Goal: Transaction & Acquisition: Purchase product/service

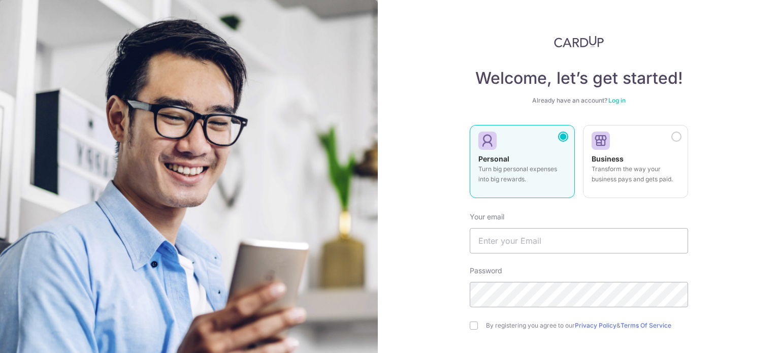
click at [621, 100] on link "Log in" at bounding box center [617, 101] width 17 height 8
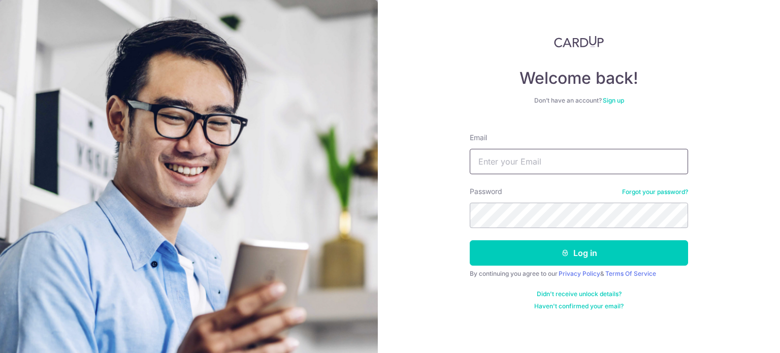
drag, startPoint x: 576, startPoint y: 143, endPoint x: 535, endPoint y: 173, distance: 50.9
click at [535, 173] on div "Email" at bounding box center [579, 154] width 218 height 42
click at [535, 173] on input "Email" at bounding box center [579, 161] width 218 height 25
type input "cheongleong.lai@gmail.com"
click at [470, 240] on button "Log in" at bounding box center [579, 252] width 218 height 25
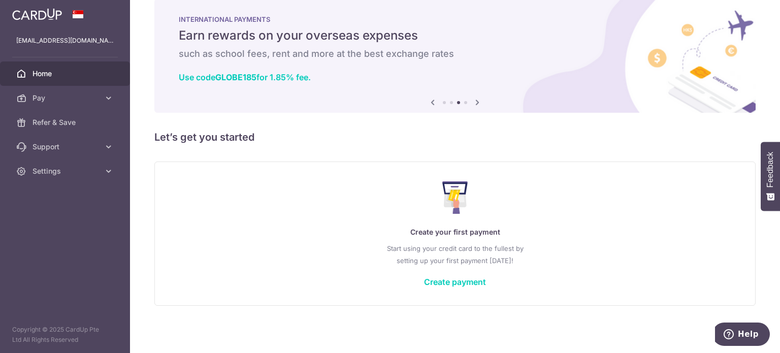
scroll to position [18, 0]
click at [81, 173] on span "Settings" at bounding box center [66, 171] width 67 height 10
click at [52, 188] on link "Account" at bounding box center [65, 195] width 130 height 24
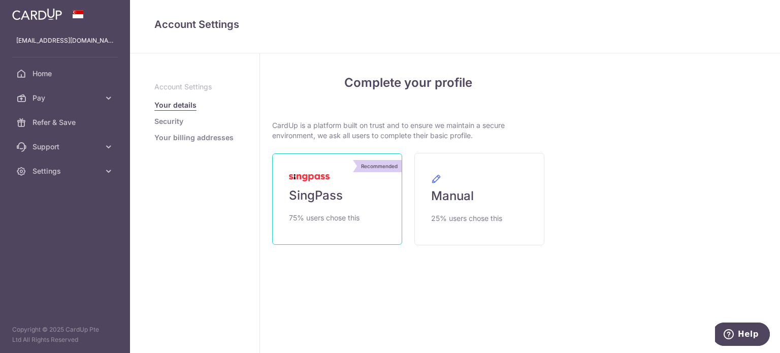
click at [322, 189] on span "SingPass" at bounding box center [316, 195] width 54 height 16
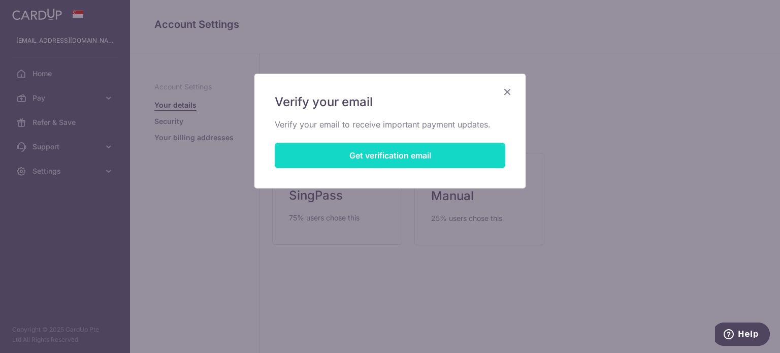
click at [353, 161] on button "Get verification email" at bounding box center [390, 155] width 231 height 25
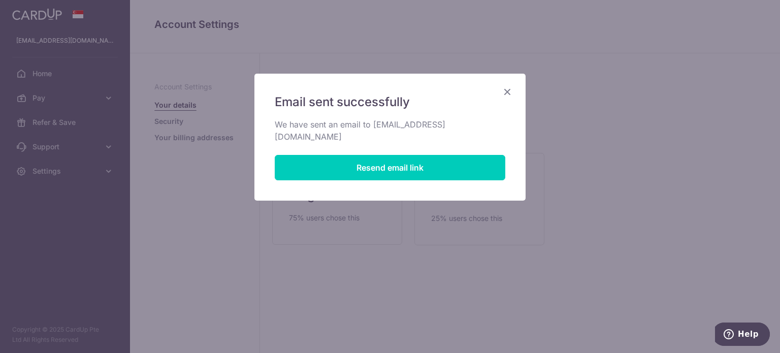
click at [506, 97] on icon "Close" at bounding box center [507, 91] width 12 height 13
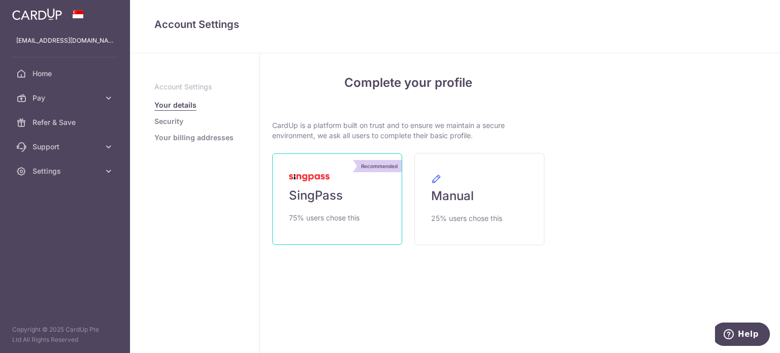
click at [372, 199] on link "Recommended SingPass 75% users chose this" at bounding box center [337, 198] width 130 height 91
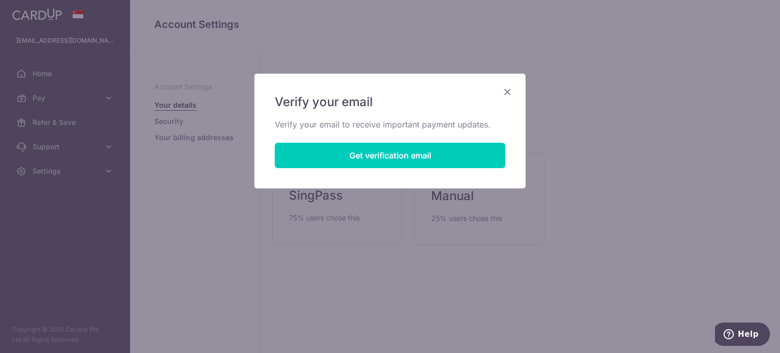
click at [511, 88] on icon "Close" at bounding box center [507, 91] width 12 height 13
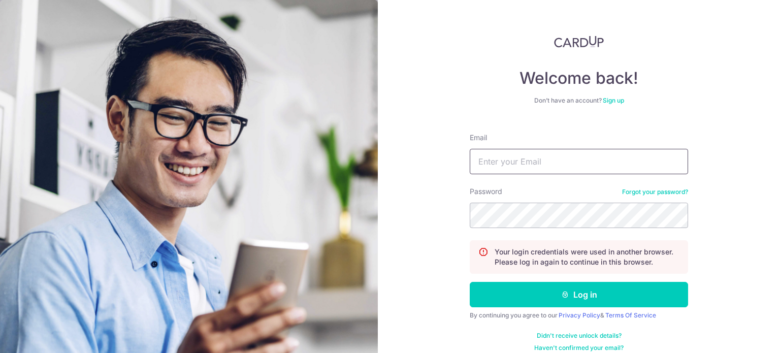
click at [518, 167] on input "Email" at bounding box center [579, 161] width 218 height 25
type input "[EMAIL_ADDRESS][DOMAIN_NAME]"
click at [470, 282] on button "Log in" at bounding box center [579, 294] width 218 height 25
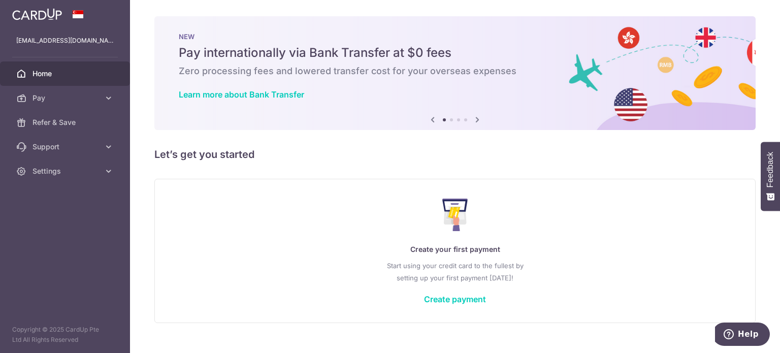
scroll to position [18, 0]
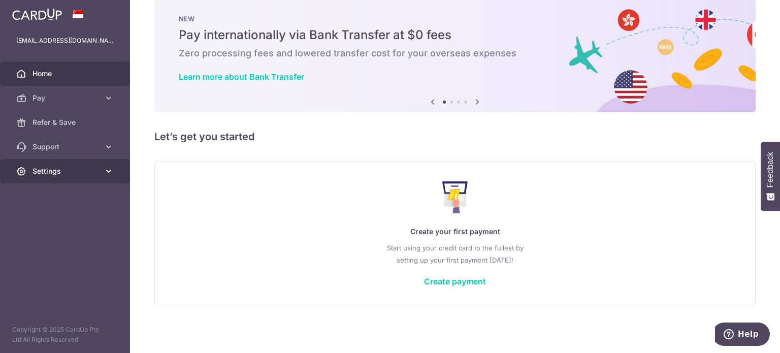
click at [49, 166] on span "Settings" at bounding box center [66, 171] width 67 height 10
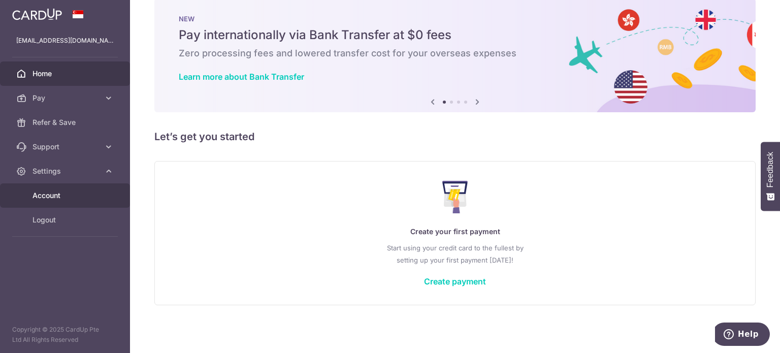
click at [55, 197] on span "Account" at bounding box center [66, 196] width 67 height 10
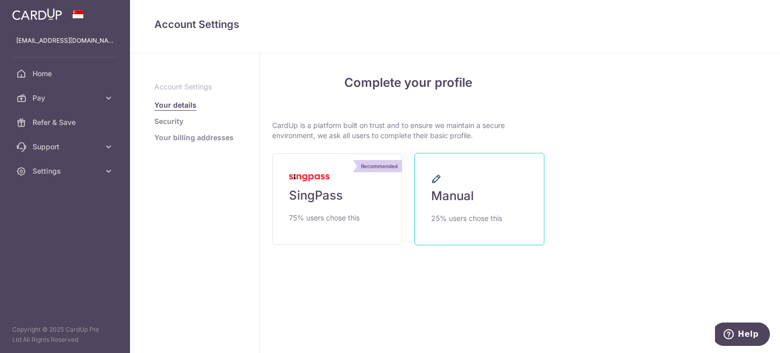
click at [448, 194] on span "Manual" at bounding box center [452, 196] width 43 height 16
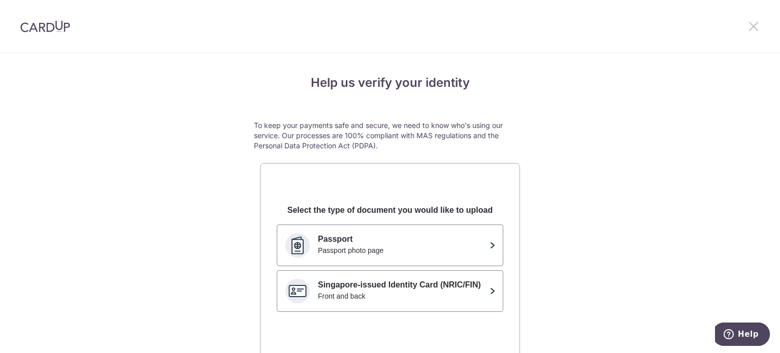
click at [756, 26] on icon at bounding box center [754, 26] width 12 height 13
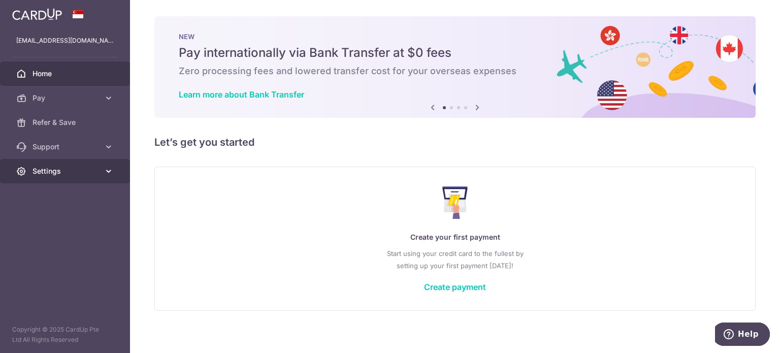
click at [55, 169] on span "Settings" at bounding box center [66, 171] width 67 height 10
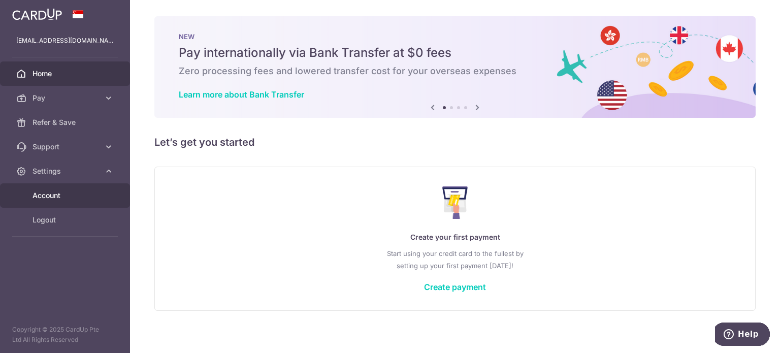
click at [57, 189] on link "Account" at bounding box center [65, 195] width 130 height 24
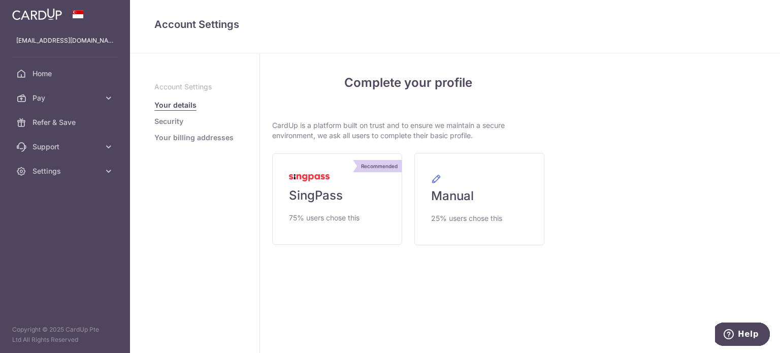
click at [175, 117] on link "Security" at bounding box center [168, 121] width 29 height 10
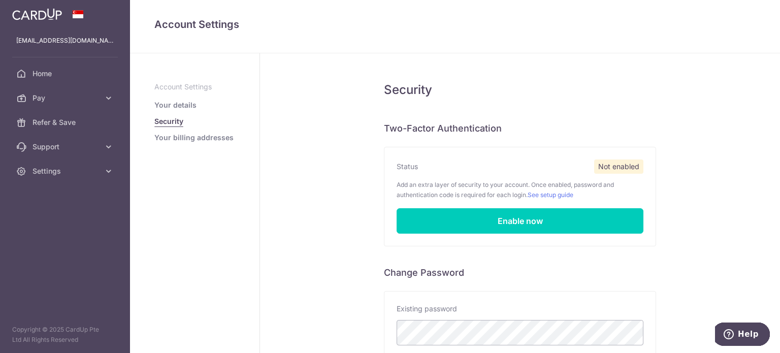
click at [186, 140] on link "Your billing addresses" at bounding box center [193, 138] width 79 height 10
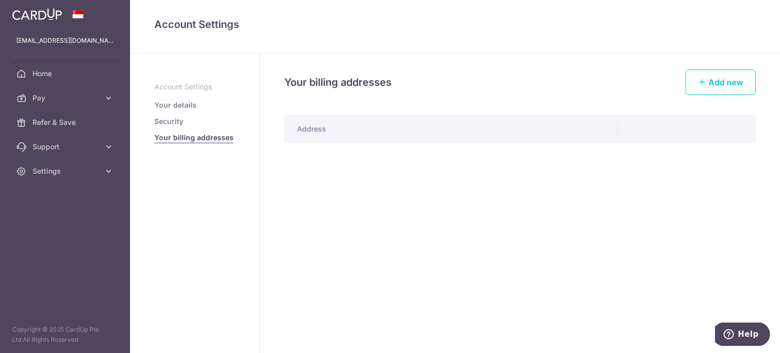
click at [179, 105] on link "Your details" at bounding box center [175, 105] width 42 height 10
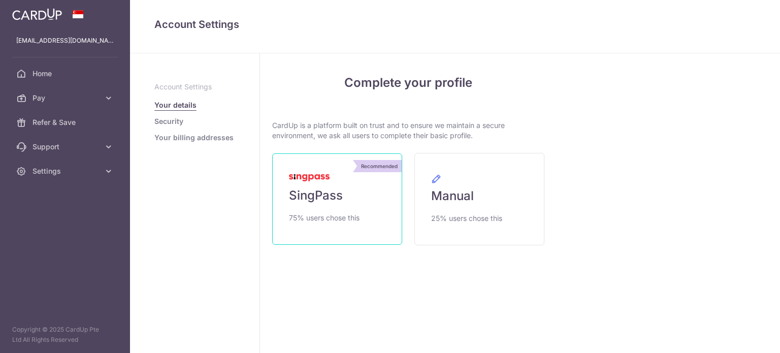
click at [330, 186] on link "Recommended SingPass 75% users chose this" at bounding box center [337, 198] width 130 height 91
click at [321, 206] on link "Recommended SingPass 75% users chose this" at bounding box center [337, 198] width 130 height 91
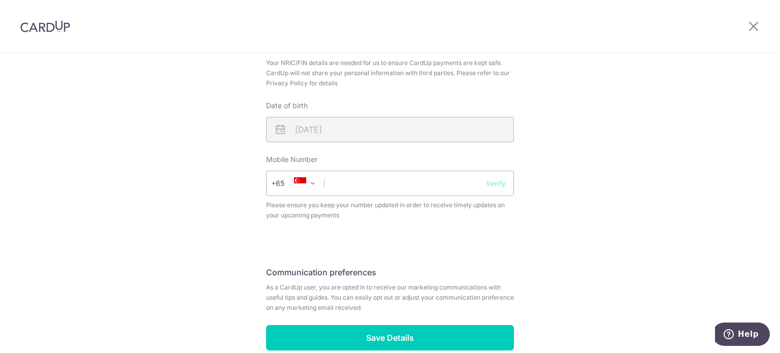
scroll to position [388, 0]
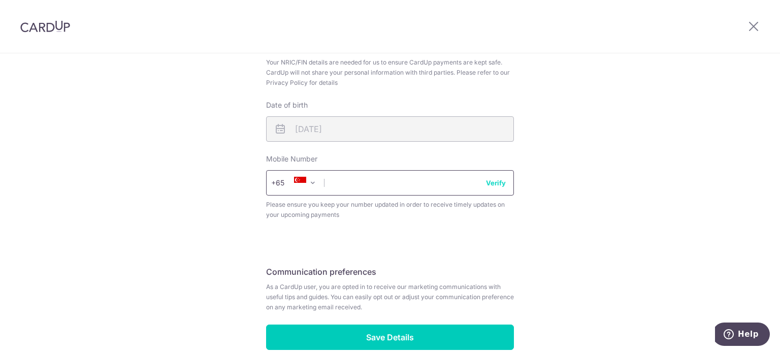
click at [343, 185] on input "text" at bounding box center [390, 182] width 248 height 25
type input "98397472"
click at [588, 254] on div "Review your details Your Details Please provide your full name as per your NRIC…" at bounding box center [390, 36] width 780 height 740
click at [496, 182] on button "Verify" at bounding box center [496, 183] width 20 height 10
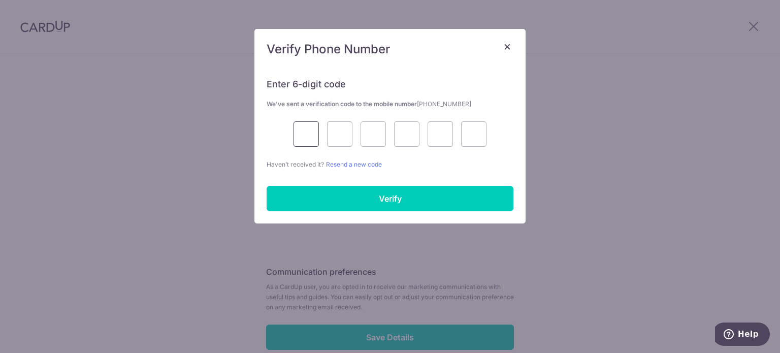
click at [310, 134] on input "text" at bounding box center [306, 133] width 25 height 25
type input "8"
type input "7"
type input "3"
type input "1"
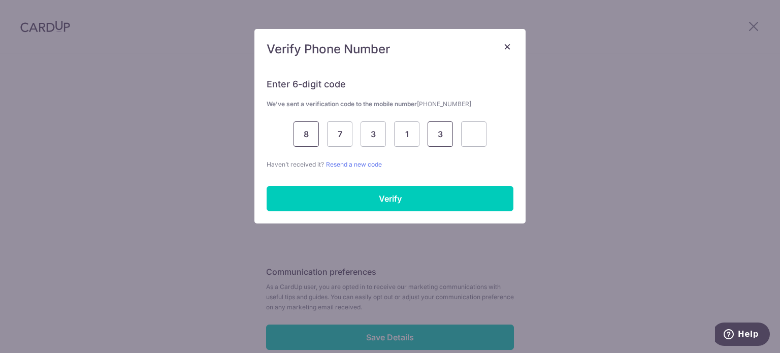
type input "3"
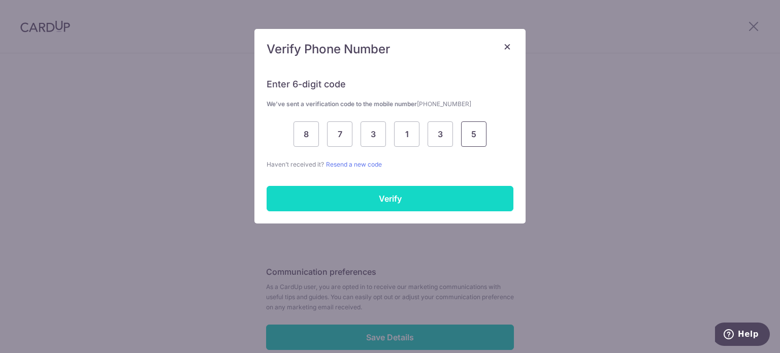
type input "5"
click at [357, 198] on input "Verify" at bounding box center [390, 198] width 247 height 25
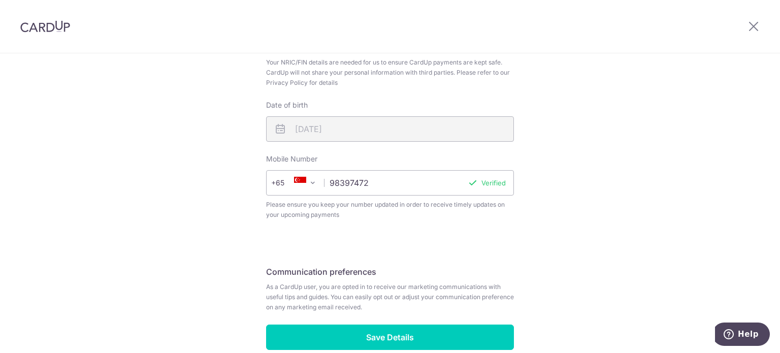
scroll to position [441, 0]
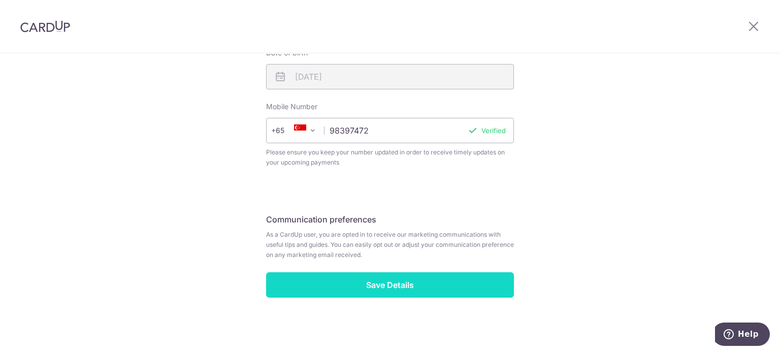
click at [384, 279] on input "Save Details" at bounding box center [390, 284] width 248 height 25
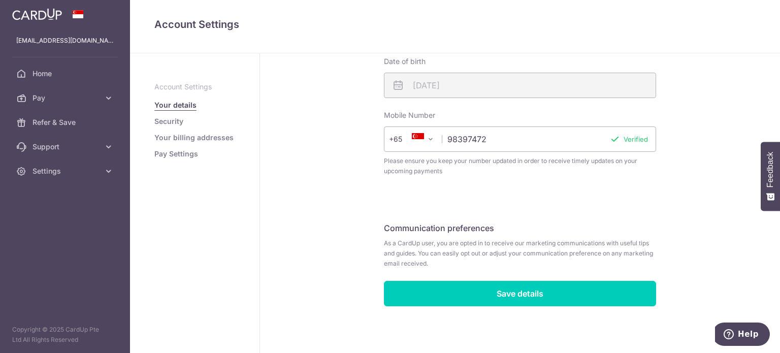
scroll to position [340, 0]
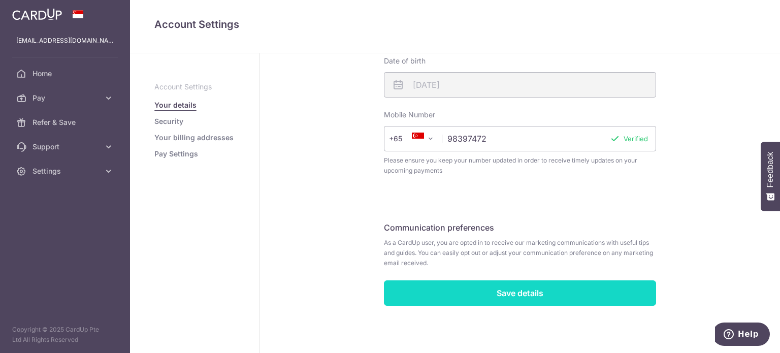
click at [572, 294] on input "Save details" at bounding box center [520, 292] width 272 height 25
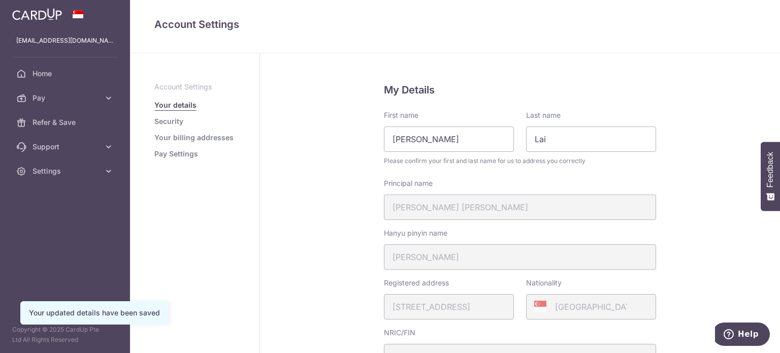
click at [163, 154] on link "Pay Settings" at bounding box center [176, 154] width 44 height 10
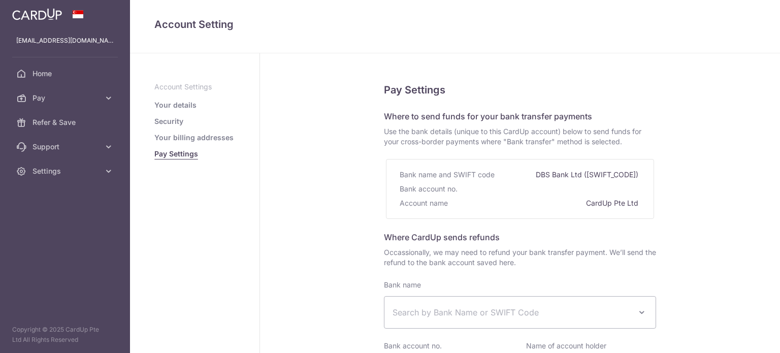
select select
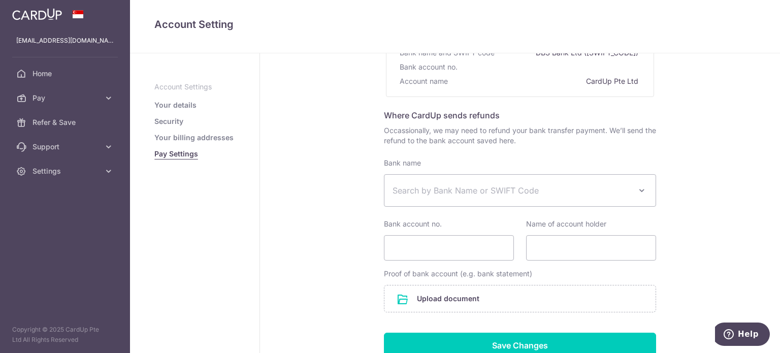
scroll to position [121, 0]
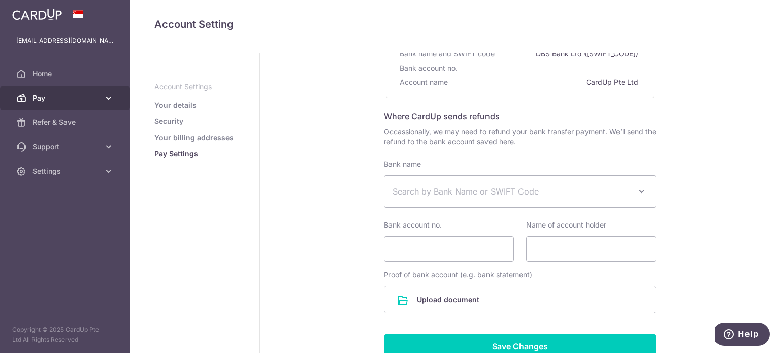
click at [108, 97] on icon at bounding box center [109, 98] width 10 height 10
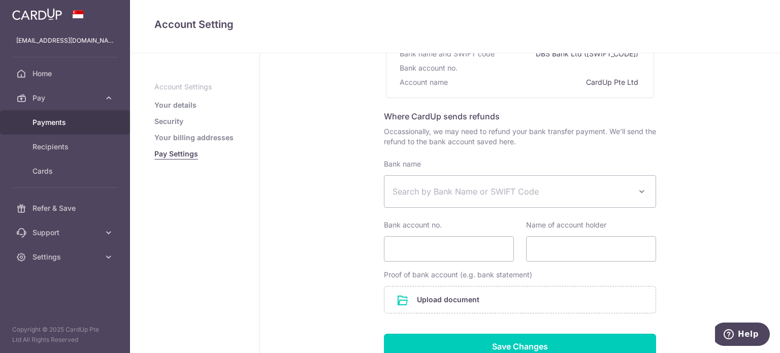
click at [55, 129] on link "Payments" at bounding box center [65, 122] width 130 height 24
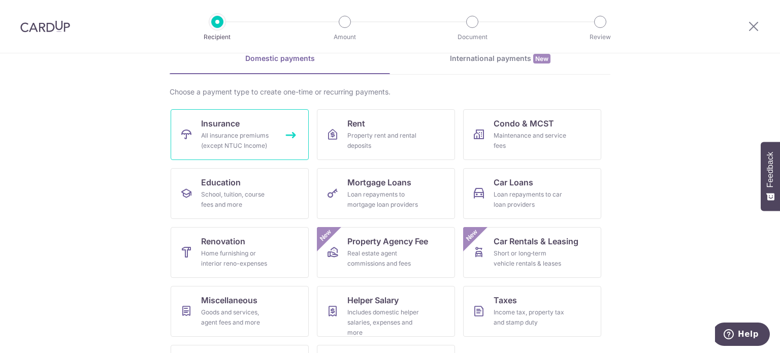
scroll to position [86, 0]
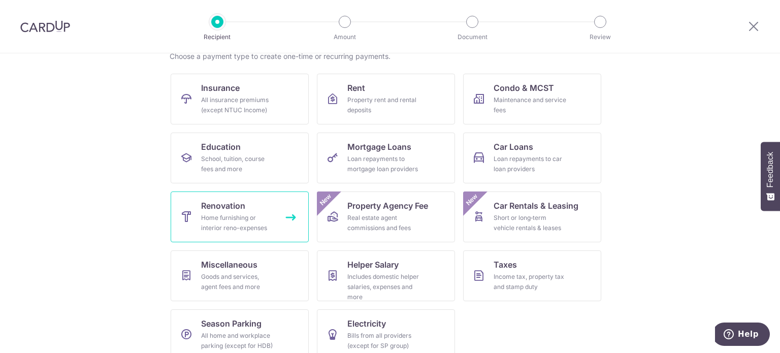
click at [212, 208] on span "Renovation" at bounding box center [223, 206] width 44 height 12
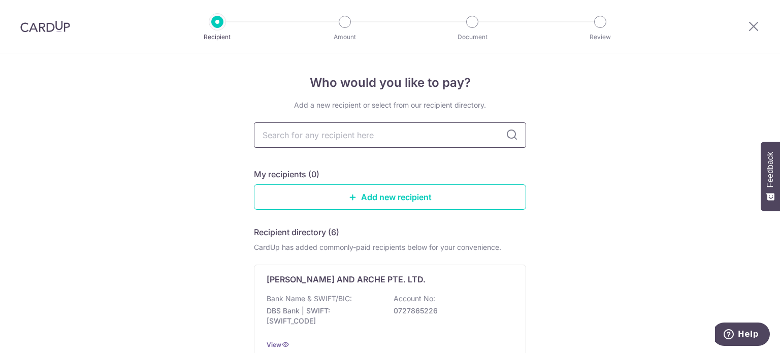
click at [291, 135] on input "text" at bounding box center [390, 134] width 272 height 25
type input "earth"
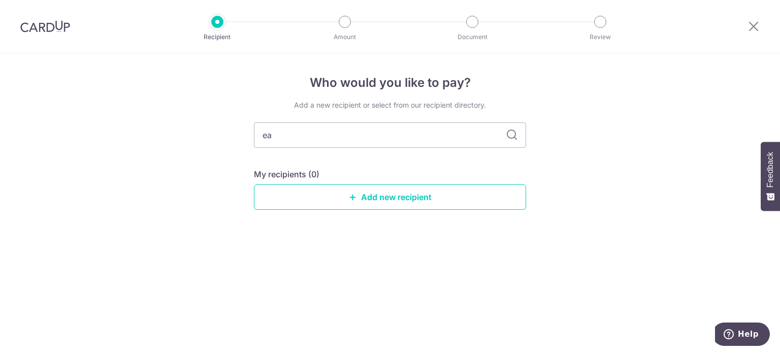
type input "e"
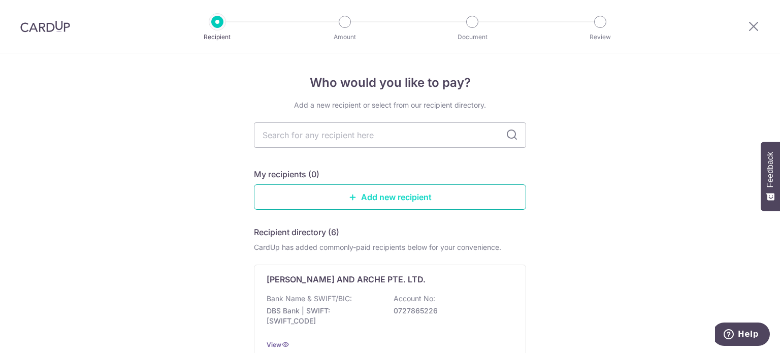
click at [352, 200] on icon at bounding box center [353, 197] width 8 height 8
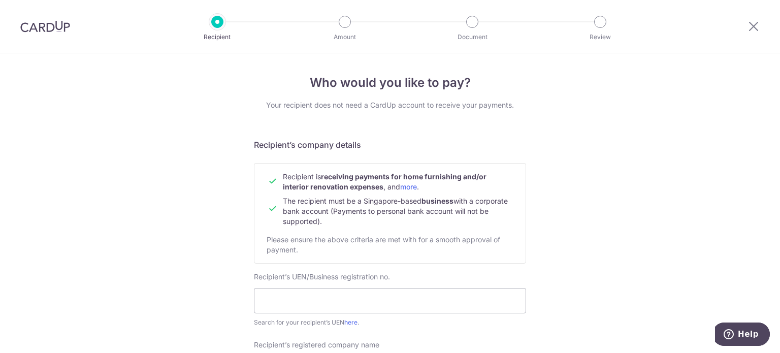
scroll to position [83, 0]
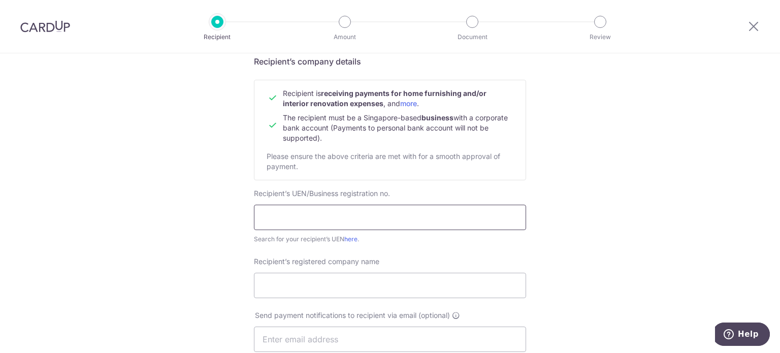
click at [308, 214] on input "text" at bounding box center [390, 217] width 272 height 25
type input "3"
click at [297, 221] on input "text" at bounding box center [390, 217] width 272 height 25
type input "3553226927"
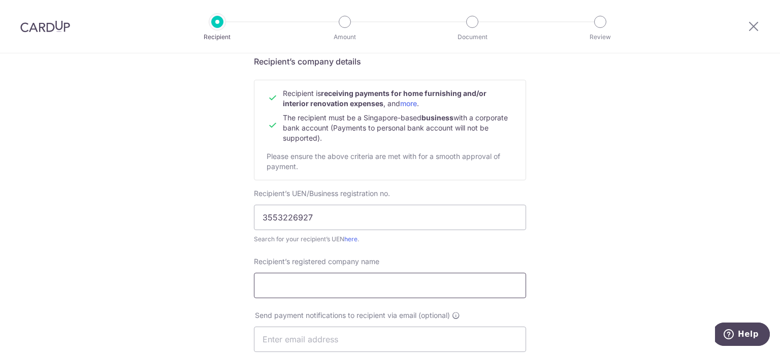
click at [378, 284] on input "Recipient’s registered company name" at bounding box center [390, 285] width 272 height 25
type input "Earth ID Artelier Pte Ltd"
click at [602, 251] on div "Who would you like to pay? Your recipient does not need a CardUp account to rec…" at bounding box center [390, 352] width 780 height 764
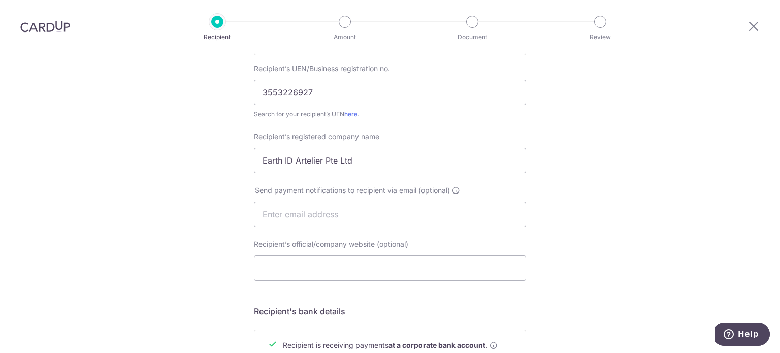
scroll to position [209, 0]
click at [431, 214] on input "text" at bounding box center [390, 213] width 272 height 25
click at [411, 210] on input "[EMAIL_ADDRESS][DOMAIN_NAME]" at bounding box center [390, 213] width 272 height 25
type input "c"
click at [359, 268] on input "Recipient’s official/company website (optional)" at bounding box center [390, 267] width 272 height 25
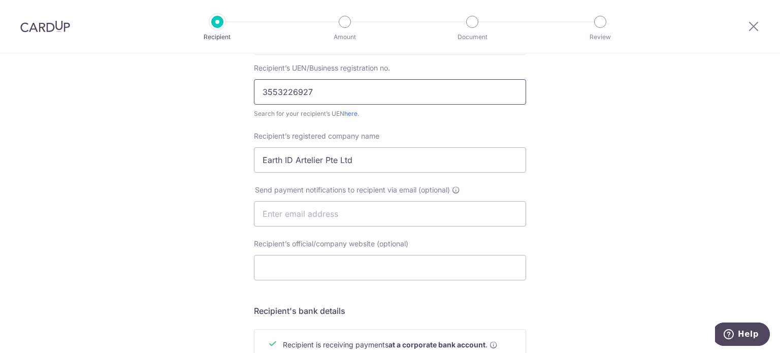
click at [315, 90] on input "3553226927" at bounding box center [390, 91] width 272 height 25
type input "3"
type input "201616699C"
click at [402, 121] on form "Recipient’s company details Recipient is receiving payments for home furnishing…" at bounding box center [390, 245] width 272 height 631
click at [354, 112] on link "here" at bounding box center [350, 114] width 13 height 8
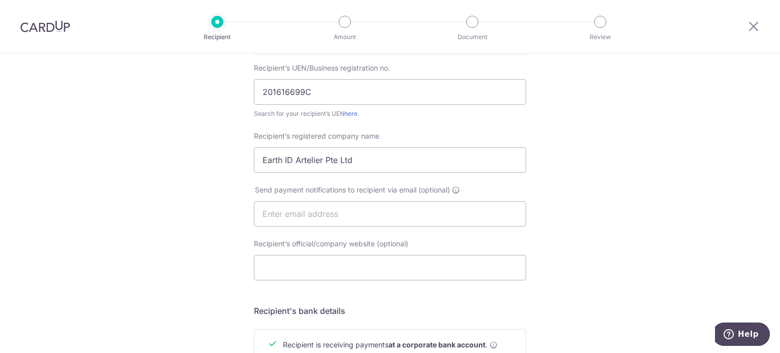
click at [394, 136] on div "Recipient’s registered company name Earth ID Artelier Pte Ltd" at bounding box center [390, 152] width 272 height 42
click at [383, 160] on input "Earth ID Artelier Pte Ltd" at bounding box center [390, 159] width 272 height 25
click at [342, 262] on input "Recipient’s official/company website (optional)" at bounding box center [390, 267] width 272 height 25
click at [181, 221] on div "Who would you like to pay? Your recipient does not need a CardUp account to rec…" at bounding box center [390, 227] width 780 height 764
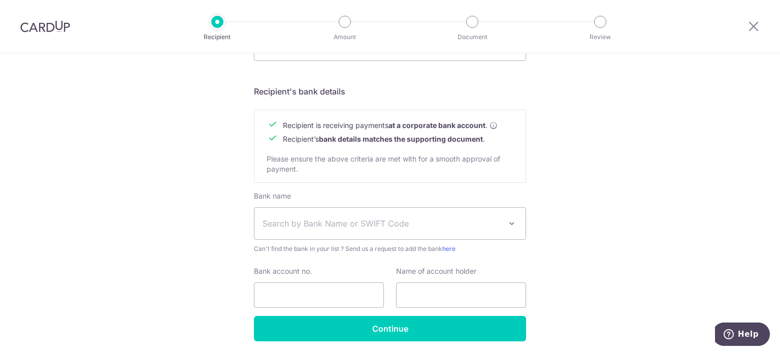
scroll to position [463, 0]
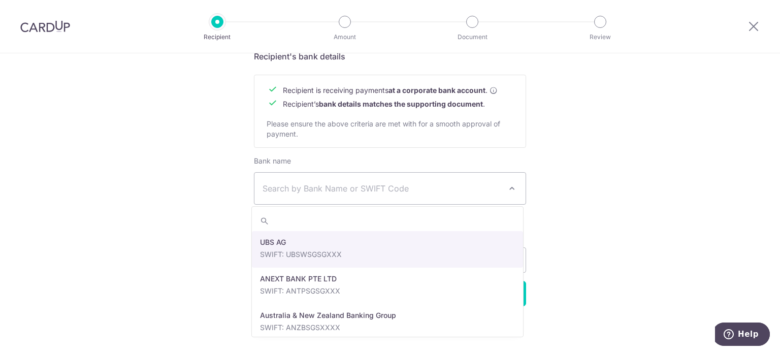
click at [297, 199] on span "Search by Bank Name or SWIFT Code" at bounding box center [390, 189] width 271 height 32
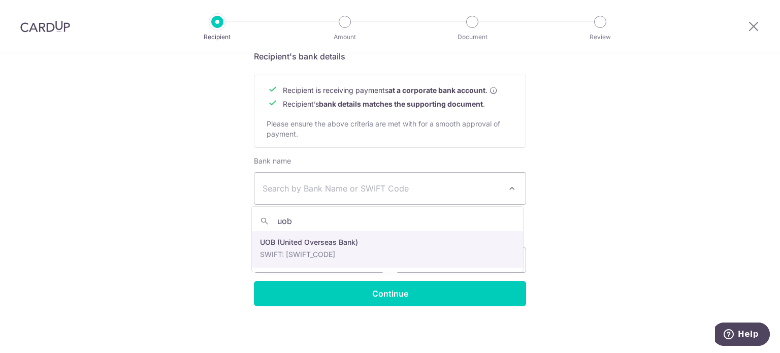
type input "uob"
select select "18"
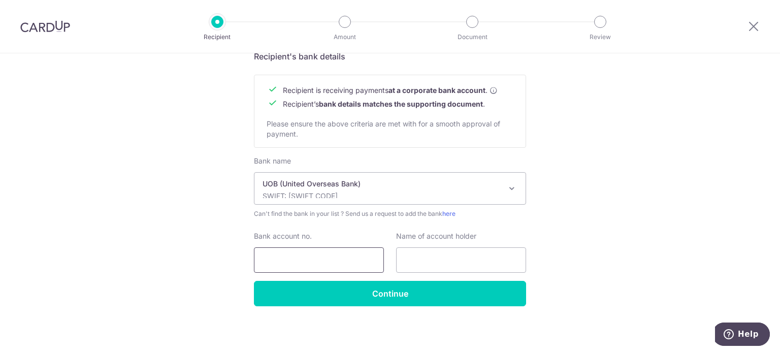
click at [305, 253] on input "Bank account no." at bounding box center [319, 259] width 130 height 25
type input "3553226927"
click at [452, 246] on div "Name of account holder" at bounding box center [461, 252] width 130 height 42
click at [460, 270] on input "text" at bounding box center [461, 259] width 130 height 25
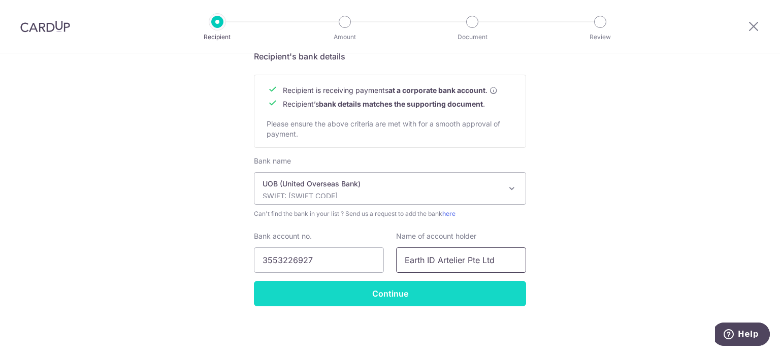
type input "Earth ID Artelier Pte Ltd"
click at [383, 292] on input "Continue" at bounding box center [390, 293] width 272 height 25
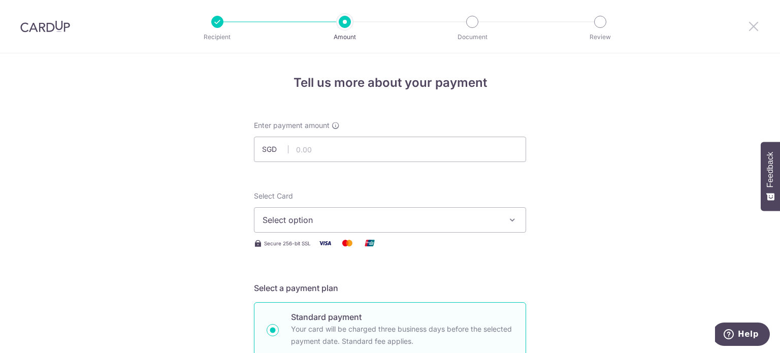
click at [757, 24] on icon at bounding box center [754, 26] width 12 height 13
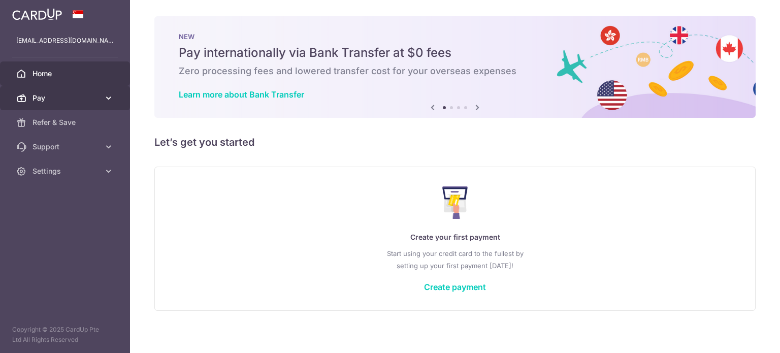
click at [108, 96] on icon at bounding box center [109, 98] width 10 height 10
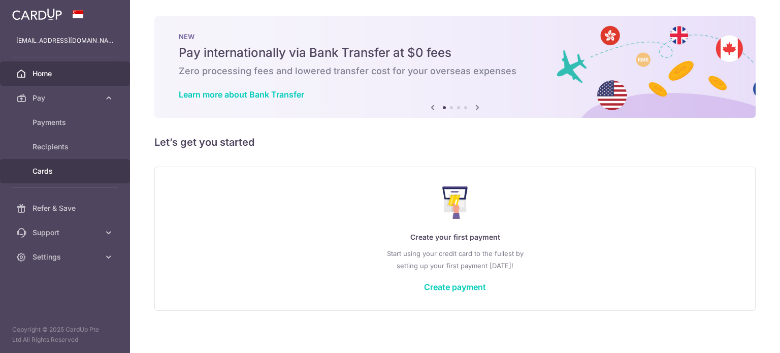
click at [54, 170] on span "Cards" at bounding box center [66, 171] width 67 height 10
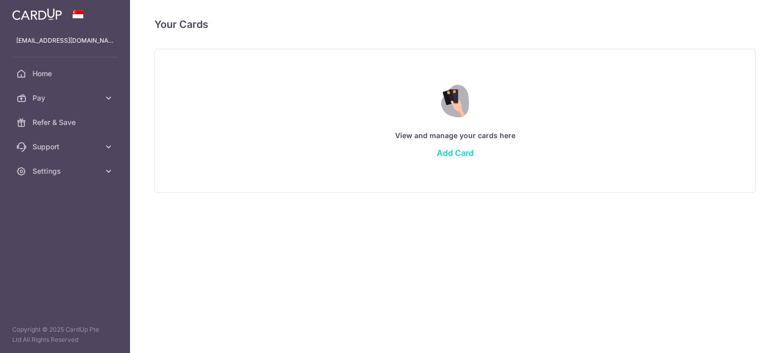
click at [454, 154] on link "Add Card" at bounding box center [455, 153] width 37 height 10
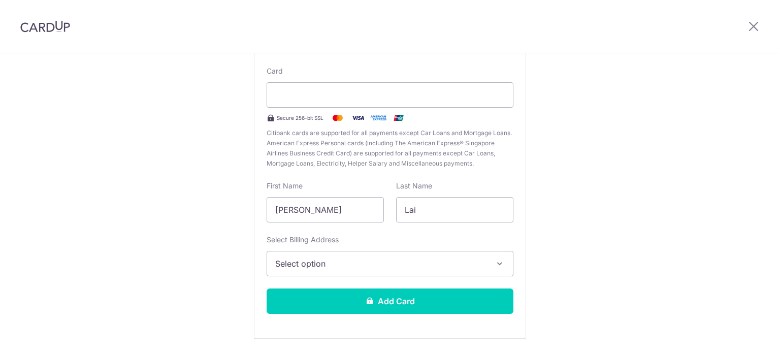
scroll to position [93, 0]
click at [116, 4] on div "New Card Details New card details Card Secure 256-bit SSL Citibank cards are su…" at bounding box center [390, 176] width 780 height 353
click at [348, 215] on input "[PERSON_NAME]" at bounding box center [325, 210] width 117 height 25
click at [332, 214] on input "[PERSON_NAME]" at bounding box center [325, 210] width 117 height 25
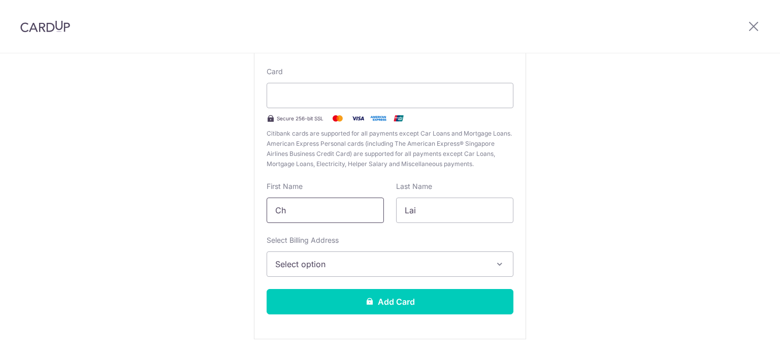
type input "C"
type input "carrie"
click at [439, 208] on input "Lai" at bounding box center [454, 210] width 117 height 25
type input "L"
type input "siew"
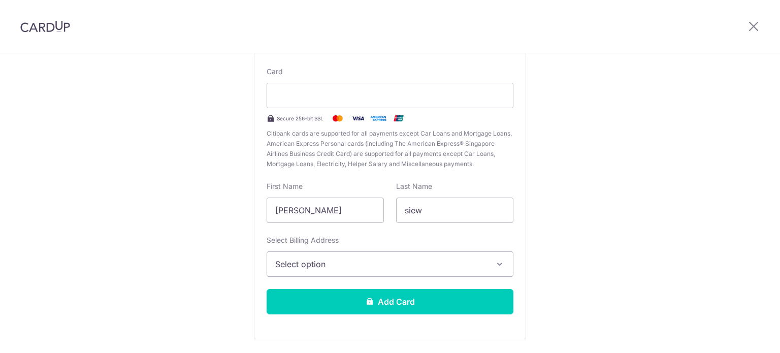
click at [430, 265] on span "Select option" at bounding box center [380, 264] width 211 height 12
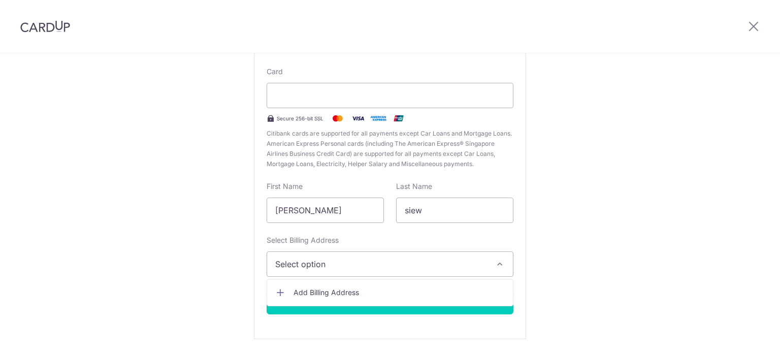
click at [339, 291] on span "Add Billing Address" at bounding box center [399, 293] width 211 height 10
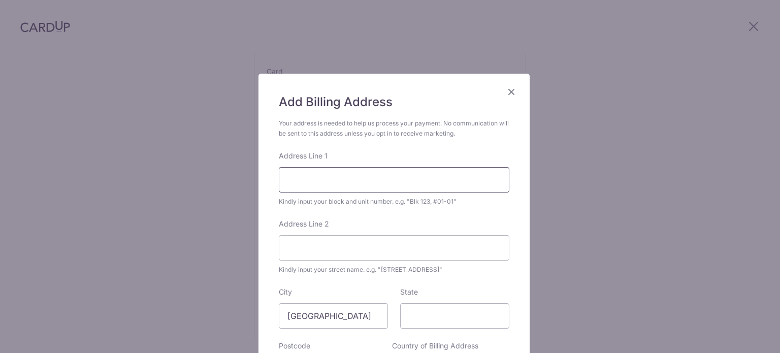
click at [367, 179] on input "Address Line 1" at bounding box center [394, 179] width 231 height 25
click at [465, 320] on input "State" at bounding box center [454, 315] width 109 height 25
type input "511589"
click at [524, 272] on div "Add Billing Address Your address is needed to help us process your payment. No …" at bounding box center [394, 257] width 271 height 367
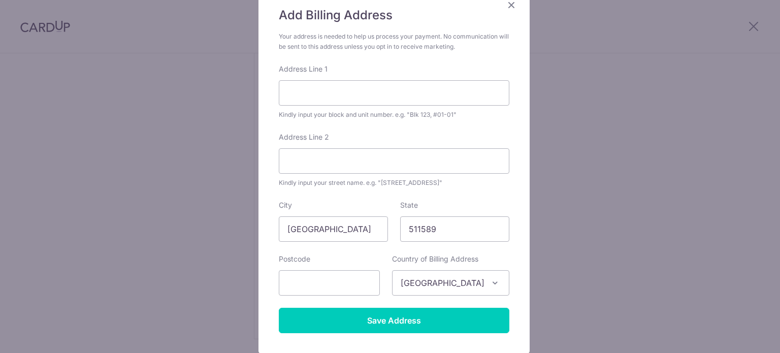
scroll to position [87, 0]
click at [364, 272] on input "text" at bounding box center [329, 282] width 101 height 25
type input "511589"
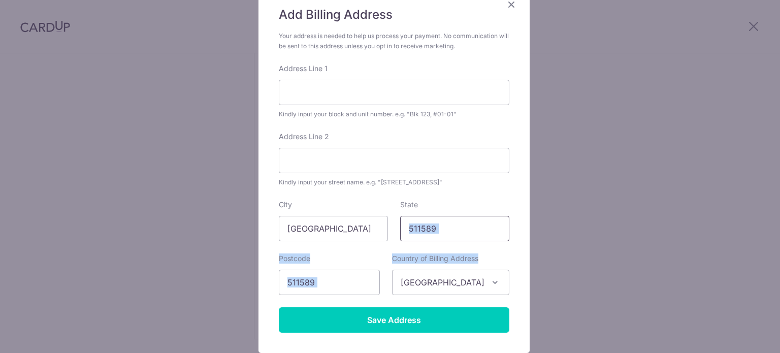
drag, startPoint x: 512, startPoint y: 262, endPoint x: 459, endPoint y: 224, distance: 65.3
click at [459, 224] on div "Add Billing Address Your address is needed to help us process your payment. No …" at bounding box center [394, 169] width 271 height 367
click at [459, 224] on input "511589" at bounding box center [454, 228] width 109 height 25
type input "5"
click at [366, 91] on input "Address Line 1" at bounding box center [394, 92] width 231 height 25
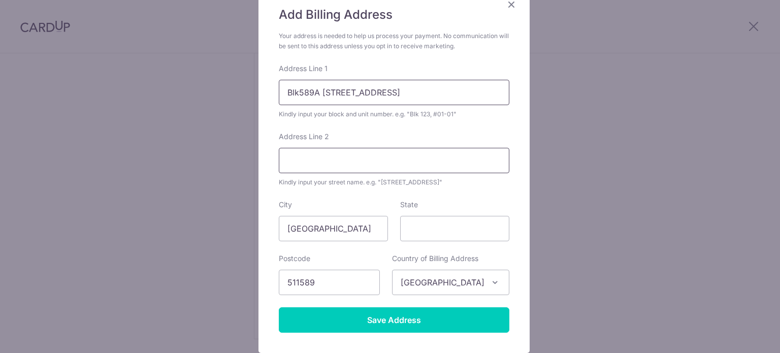
type input "Blk589A Pasir Ris Drive 3"
click at [331, 161] on input "Address Line 2" at bounding box center [394, 160] width 231 height 25
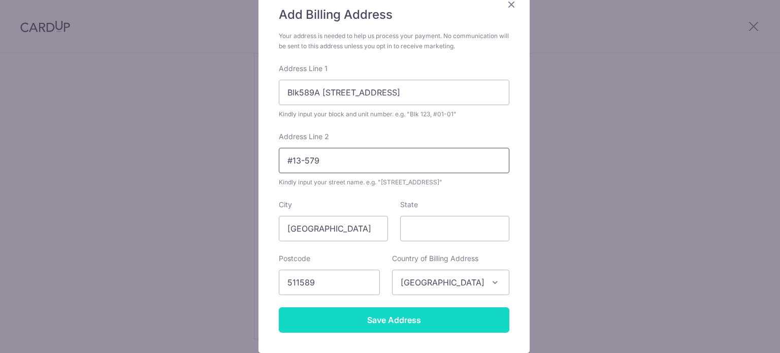
type input "#13-579"
click at [356, 323] on input "Save Address" at bounding box center [394, 319] width 231 height 25
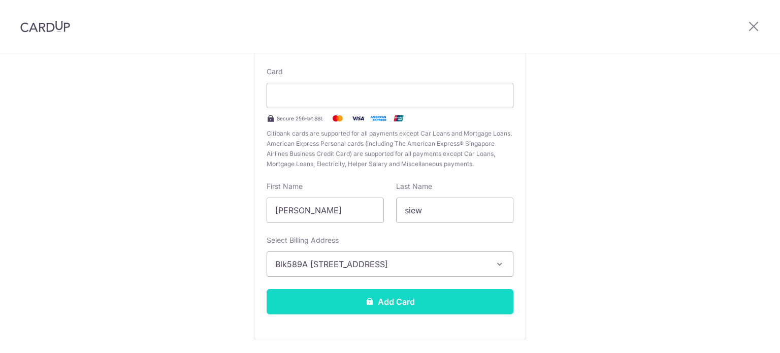
click at [383, 306] on button "Add Card" at bounding box center [390, 301] width 247 height 25
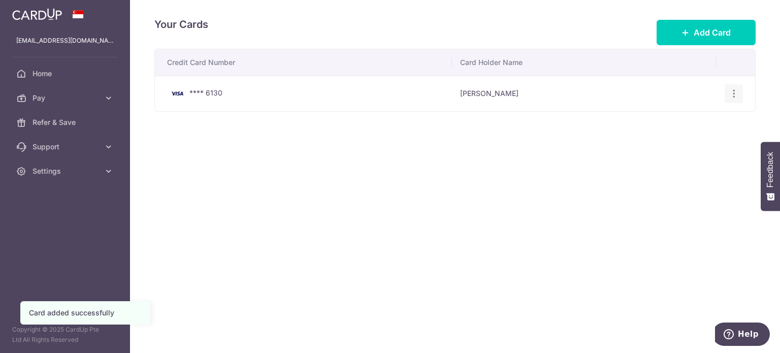
click at [734, 91] on icon "button" at bounding box center [734, 93] width 11 height 11
click at [573, 150] on div "Credit Card Number Card Holder Name **** 6130 [PERSON_NAME] View/Edit [GEOGRAPH…" at bounding box center [455, 112] width 602 height 126
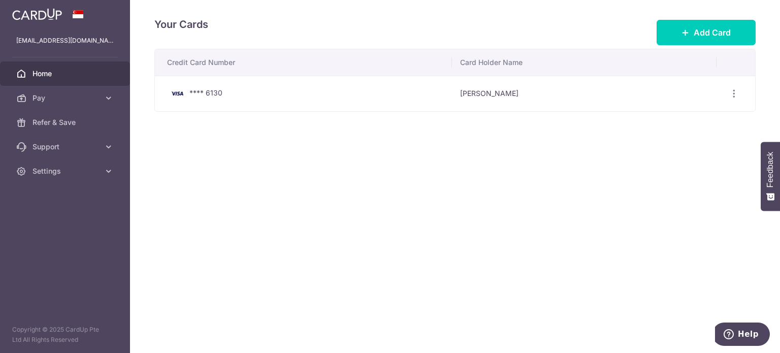
click at [93, 74] on span "Home" at bounding box center [66, 74] width 67 height 10
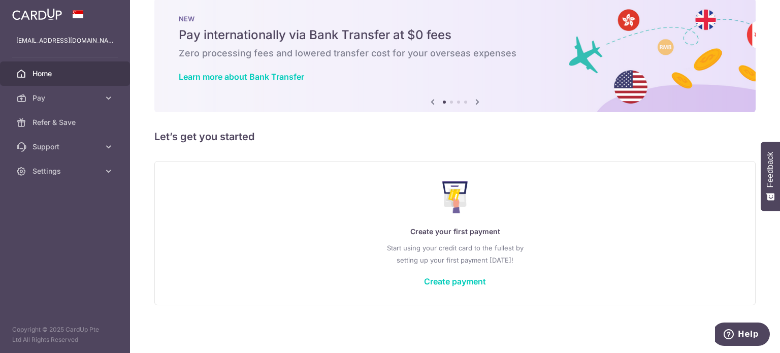
click at [477, 99] on icon at bounding box center [478, 102] width 12 height 13
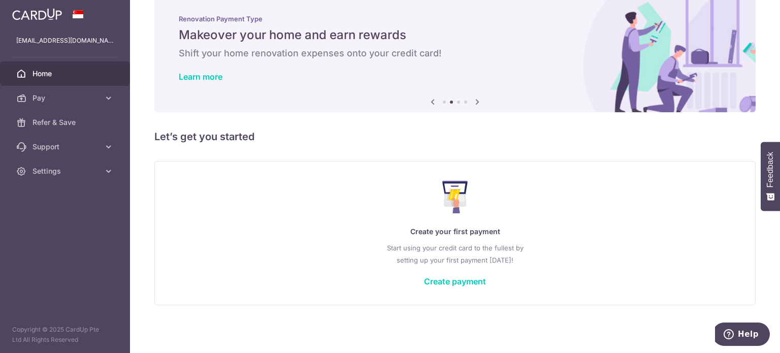
click at [477, 99] on icon at bounding box center [478, 102] width 12 height 13
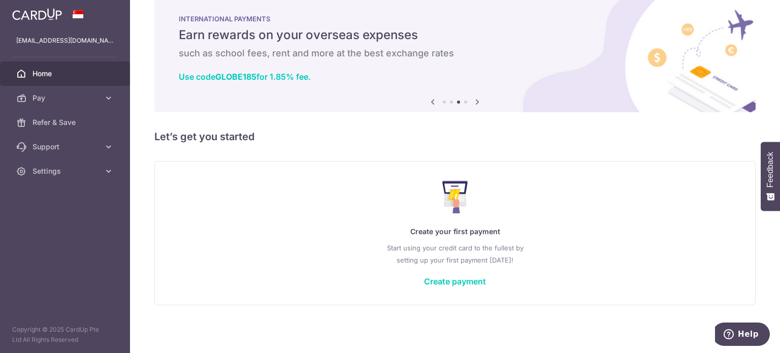
click at [477, 99] on icon at bounding box center [478, 102] width 12 height 13
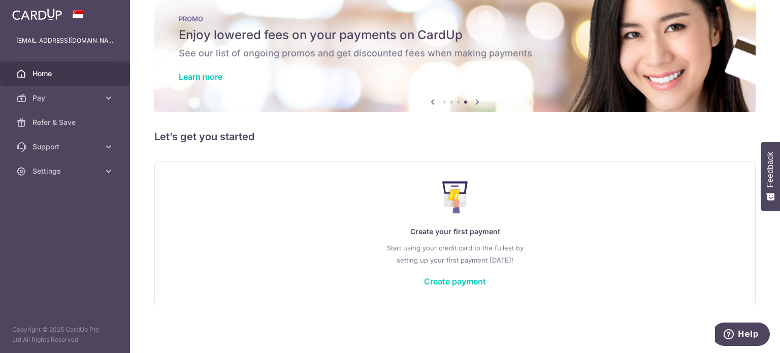
click at [477, 99] on icon at bounding box center [478, 102] width 12 height 13
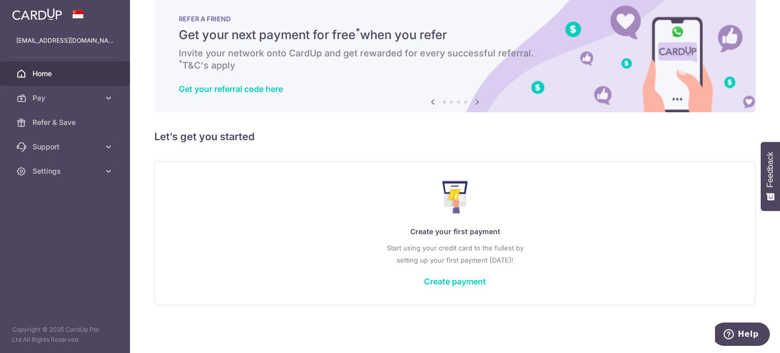
click at [477, 99] on icon at bounding box center [478, 102] width 12 height 13
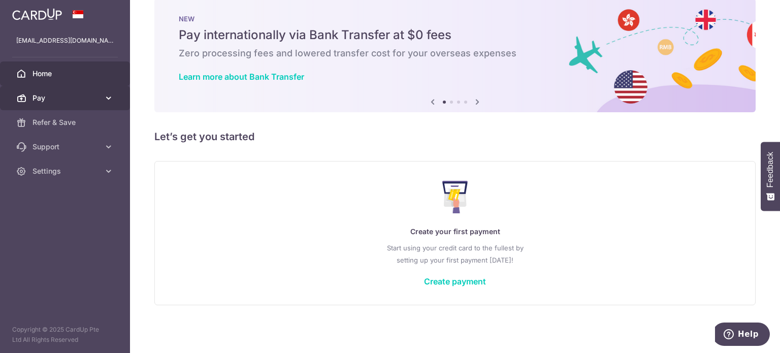
click at [112, 90] on link "Pay" at bounding box center [65, 98] width 130 height 24
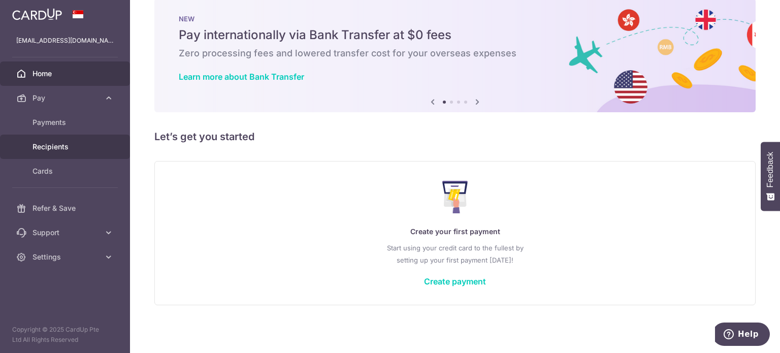
click at [70, 145] on span "Recipients" at bounding box center [66, 147] width 67 height 10
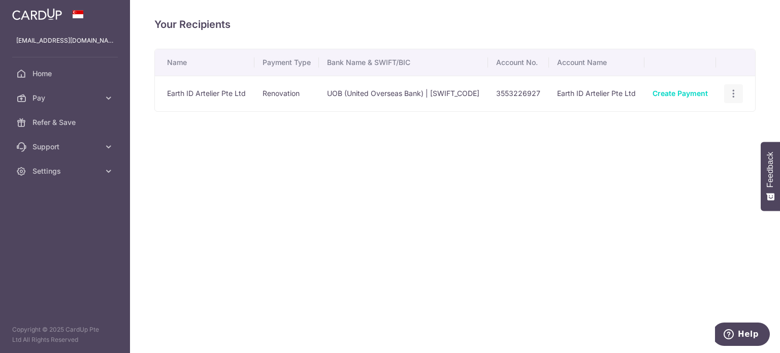
click at [730, 99] on icon "button" at bounding box center [734, 93] width 11 height 11
click at [691, 151] on span "Linked Payments" at bounding box center [698, 146] width 65 height 10
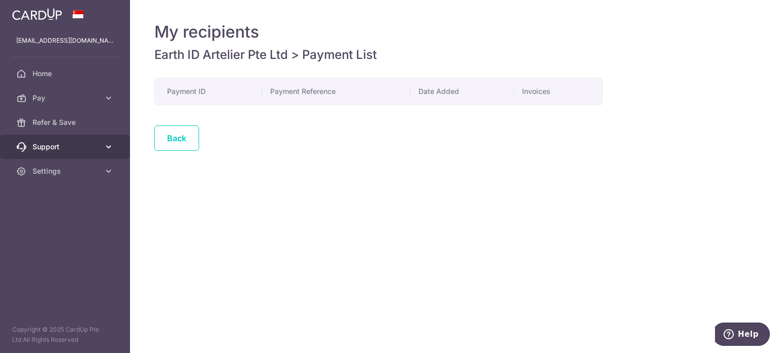
click at [107, 151] on icon at bounding box center [109, 147] width 10 height 10
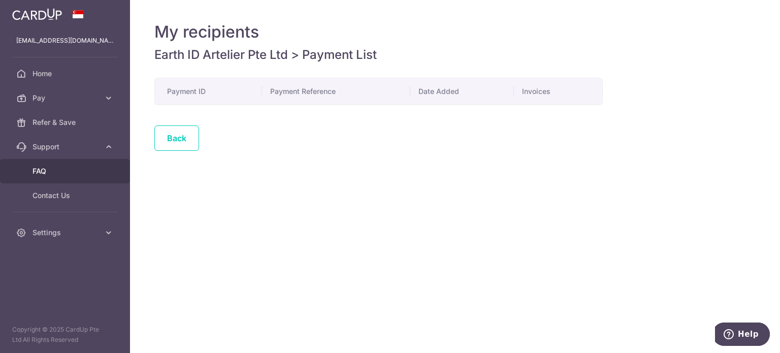
click at [89, 168] on span "FAQ" at bounding box center [66, 171] width 67 height 10
click at [173, 139] on link "Back" at bounding box center [176, 137] width 45 height 25
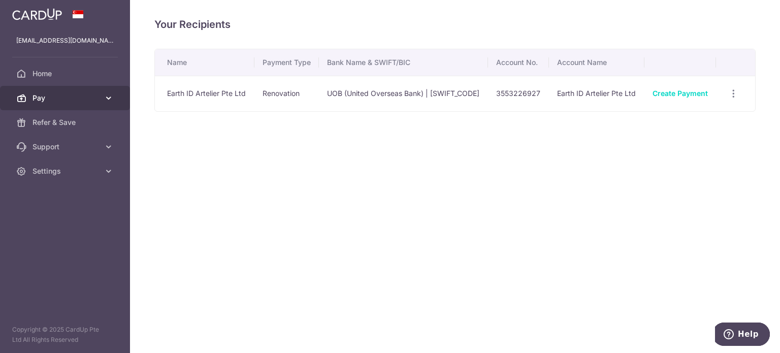
click at [98, 99] on span "Pay" at bounding box center [66, 98] width 67 height 10
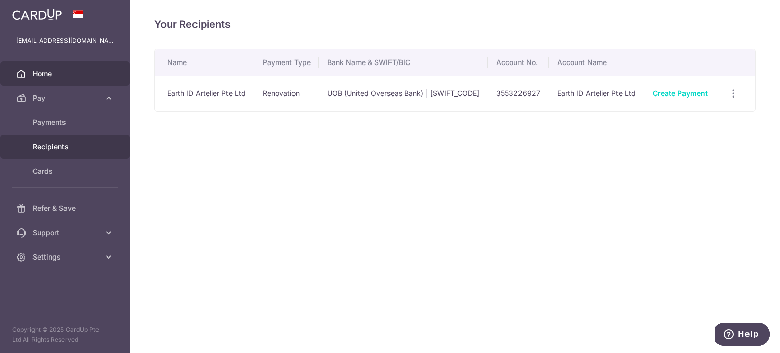
click at [57, 71] on span "Home" at bounding box center [66, 74] width 67 height 10
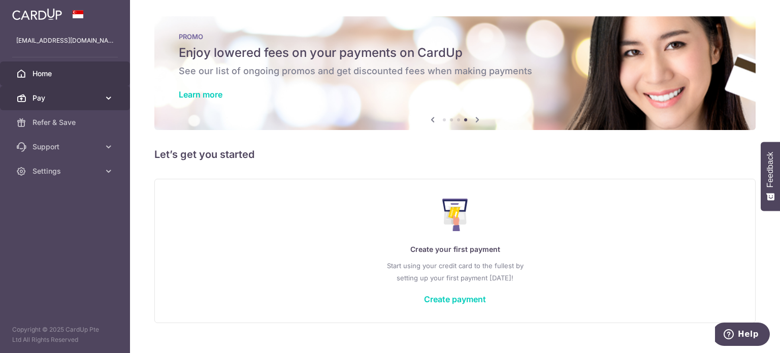
click at [61, 106] on link "Pay" at bounding box center [65, 98] width 130 height 24
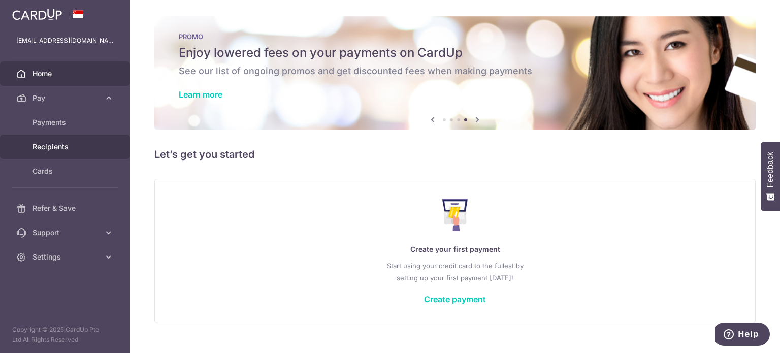
click at [57, 151] on span "Recipients" at bounding box center [66, 147] width 67 height 10
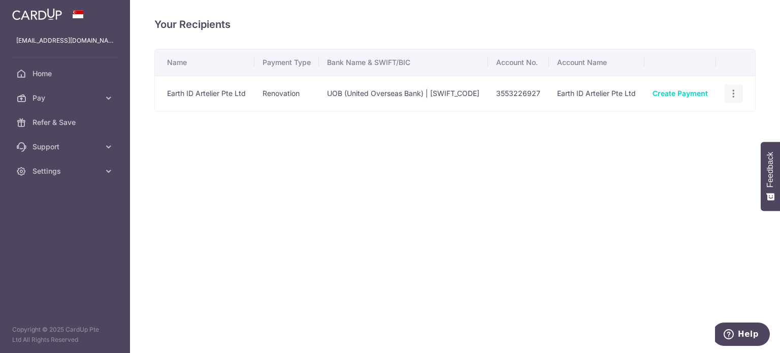
click at [732, 99] on icon "button" at bounding box center [734, 93] width 11 height 11
click at [672, 98] on link "Create Payment" at bounding box center [680, 93] width 55 height 9
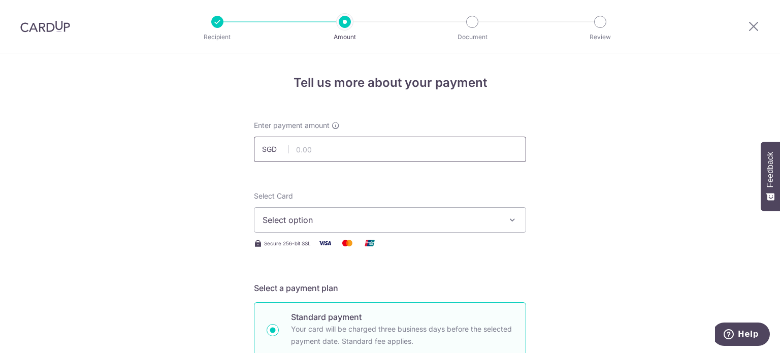
click at [319, 145] on input "text" at bounding box center [390, 149] width 272 height 25
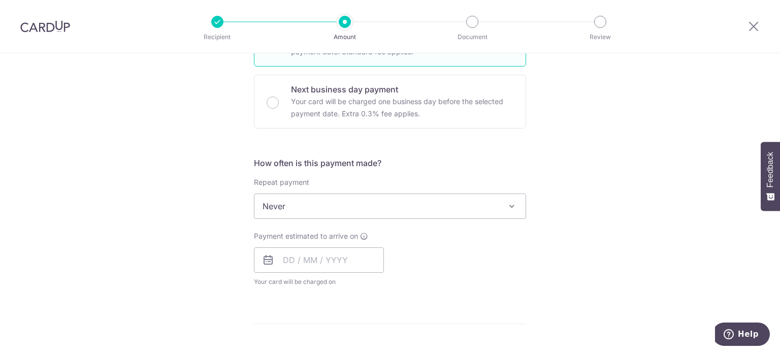
scroll to position [289, 0]
click at [511, 206] on span at bounding box center [512, 207] width 12 height 12
click at [593, 174] on div "Tell us more about your payment Enter payment amount SGD Select Card Select opt…" at bounding box center [390, 257] width 780 height 987
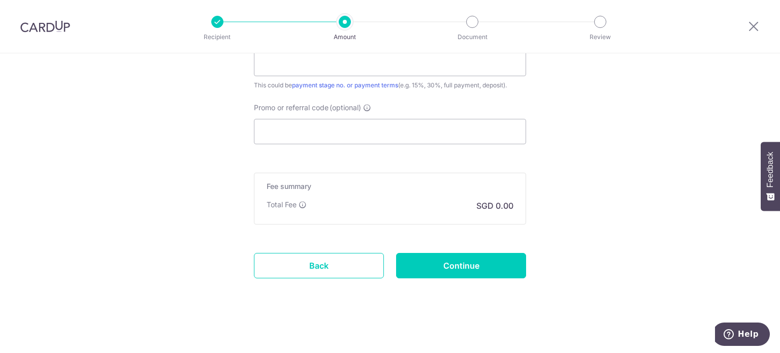
scroll to position [685, 0]
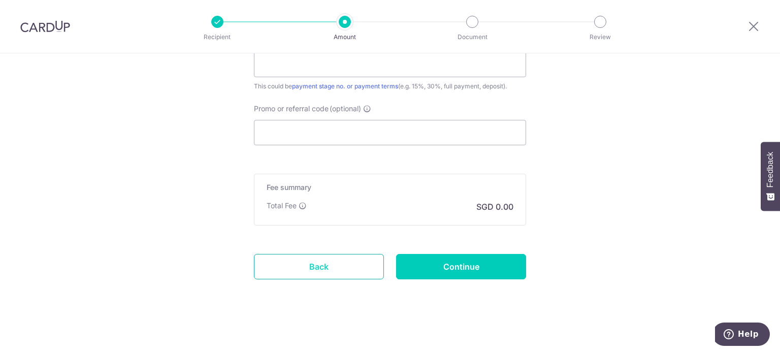
click at [298, 263] on link "Back" at bounding box center [319, 266] width 130 height 25
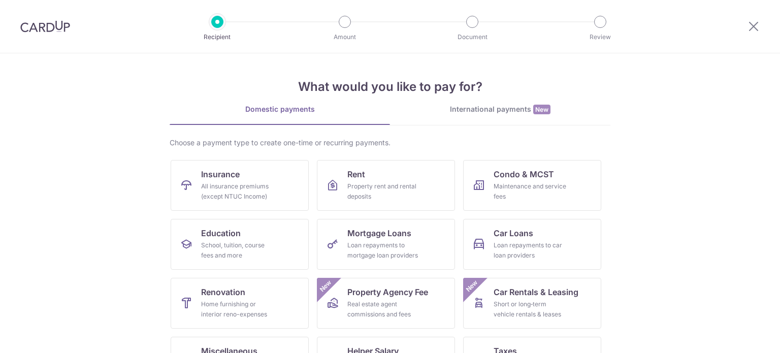
scroll to position [101, 0]
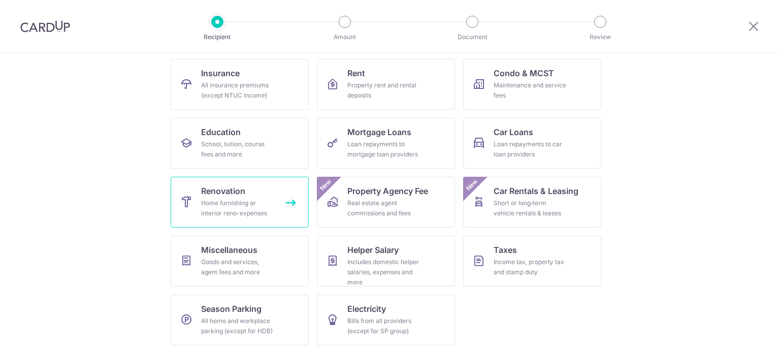
click at [236, 206] on div "Home furnishing or interior reno-expenses" at bounding box center [237, 208] width 73 height 20
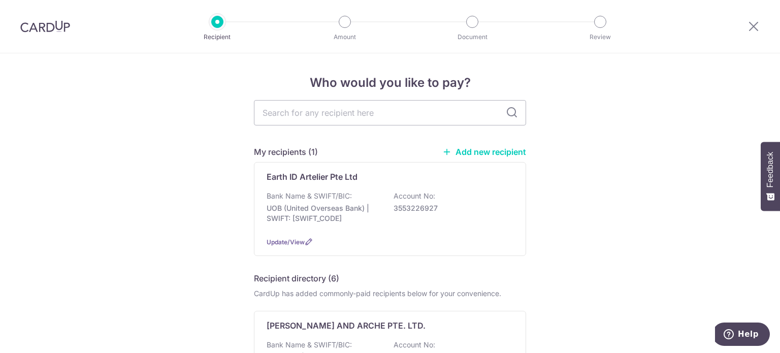
scroll to position [51, 0]
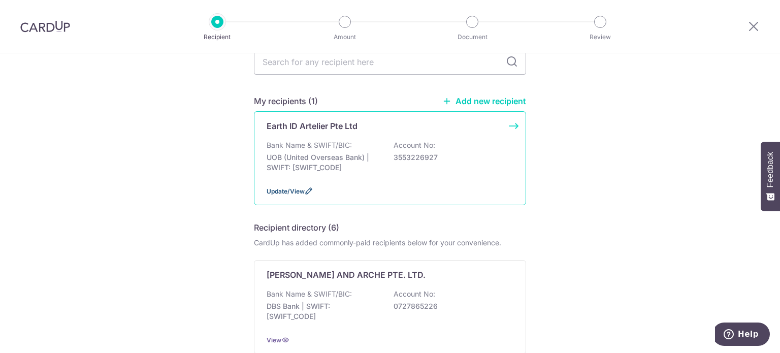
click at [301, 189] on span "Update/View" at bounding box center [286, 191] width 38 height 8
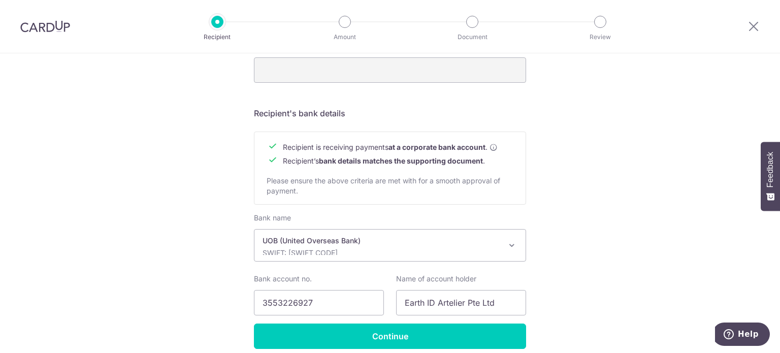
scroll to position [449, 0]
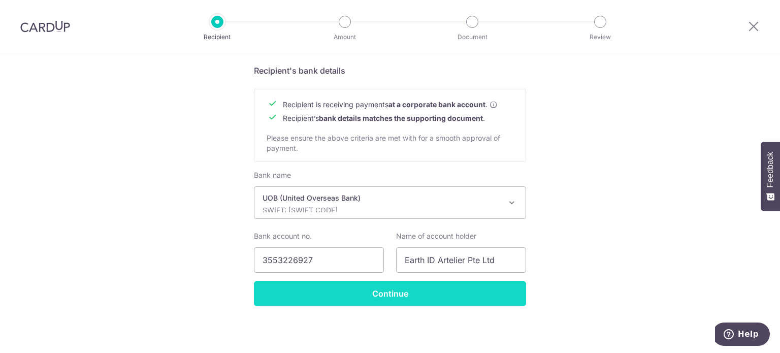
click at [285, 292] on input "Continue" at bounding box center [390, 293] width 272 height 25
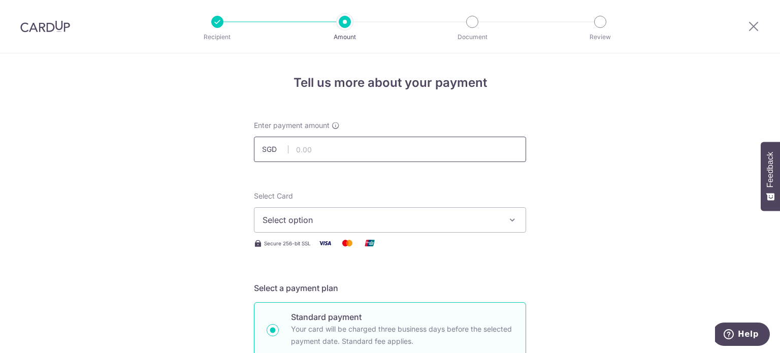
click at [304, 149] on input "text" at bounding box center [390, 149] width 272 height 25
click at [364, 215] on span "Select option" at bounding box center [381, 220] width 237 height 12
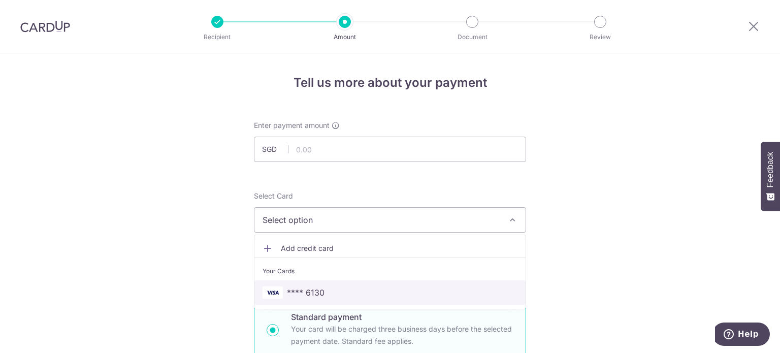
click at [315, 298] on link "**** 6130" at bounding box center [390, 292] width 271 height 24
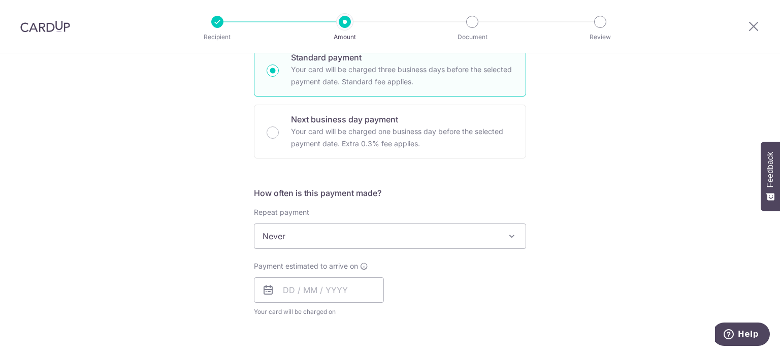
scroll to position [309, 0]
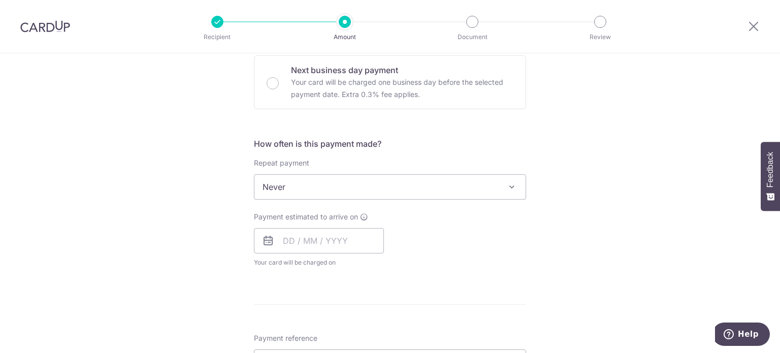
click at [228, 241] on div "Tell us more about your payment Enter payment amount SGD Select Card **** 6130 …" at bounding box center [390, 237] width 780 height 987
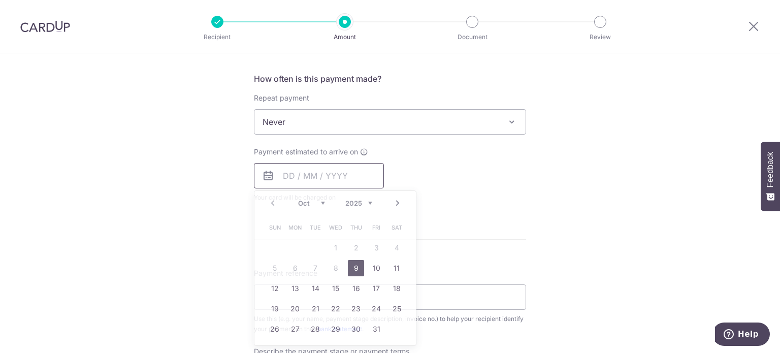
click at [285, 172] on input "text" at bounding box center [319, 175] width 130 height 25
click at [354, 264] on link "9" at bounding box center [356, 268] width 16 height 16
type input "[DATE]"
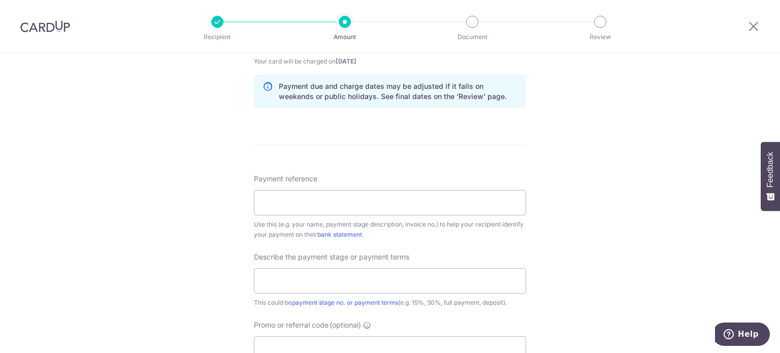
scroll to position [510, 0]
click at [268, 209] on input "Payment reference" at bounding box center [390, 202] width 272 height 25
type input "SO-[PERSON_NAME]-00286"
click at [312, 275] on input "text" at bounding box center [390, 280] width 272 height 25
type input "50%"
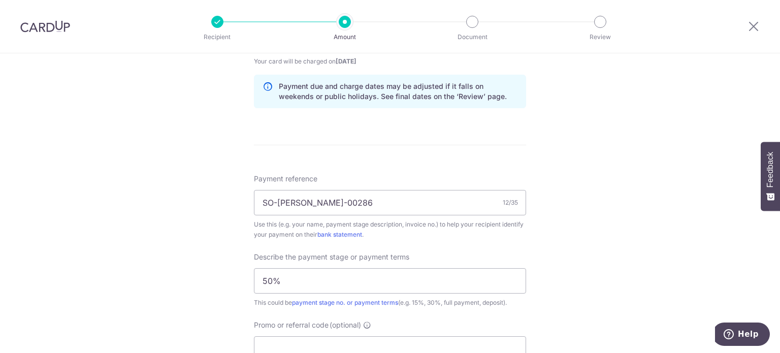
click at [182, 294] on div "Tell us more about your payment Enter payment amount SGD Select Card **** 6130 …" at bounding box center [390, 57] width 780 height 1029
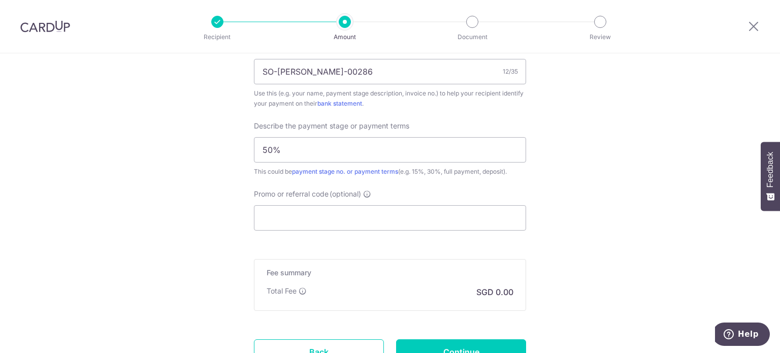
click at [346, 199] on div "Promo or referral code (optional) The discounted fee will be shown on the revie…" at bounding box center [390, 210] width 272 height 42
click at [354, 210] on input "Promo or referral code (optional)" at bounding box center [390, 217] width 272 height 25
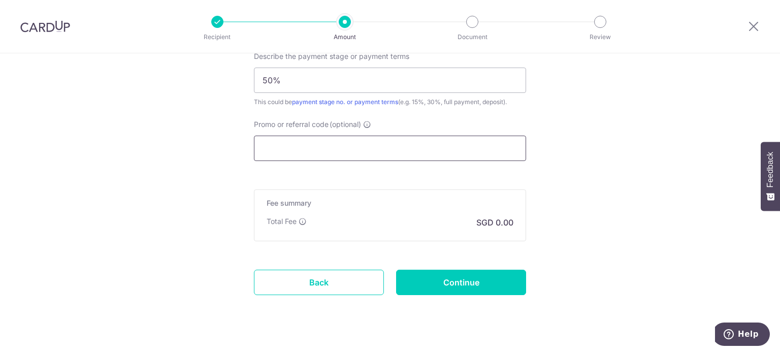
scroll to position [728, 0]
